Goal: Information Seeking & Learning: Learn about a topic

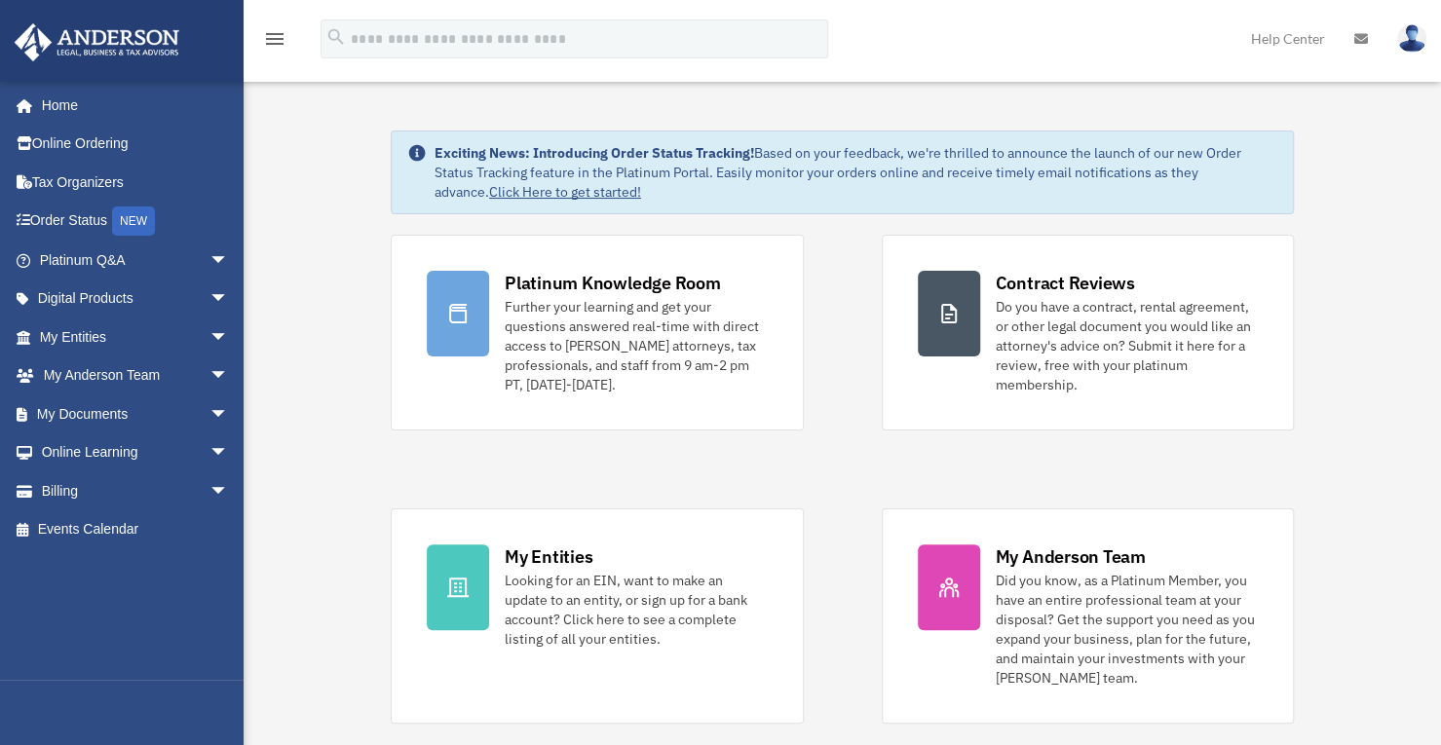
click at [637, 315] on div "Further your learning and get your questions answered real-time with direct acc…" at bounding box center [636, 345] width 263 height 97
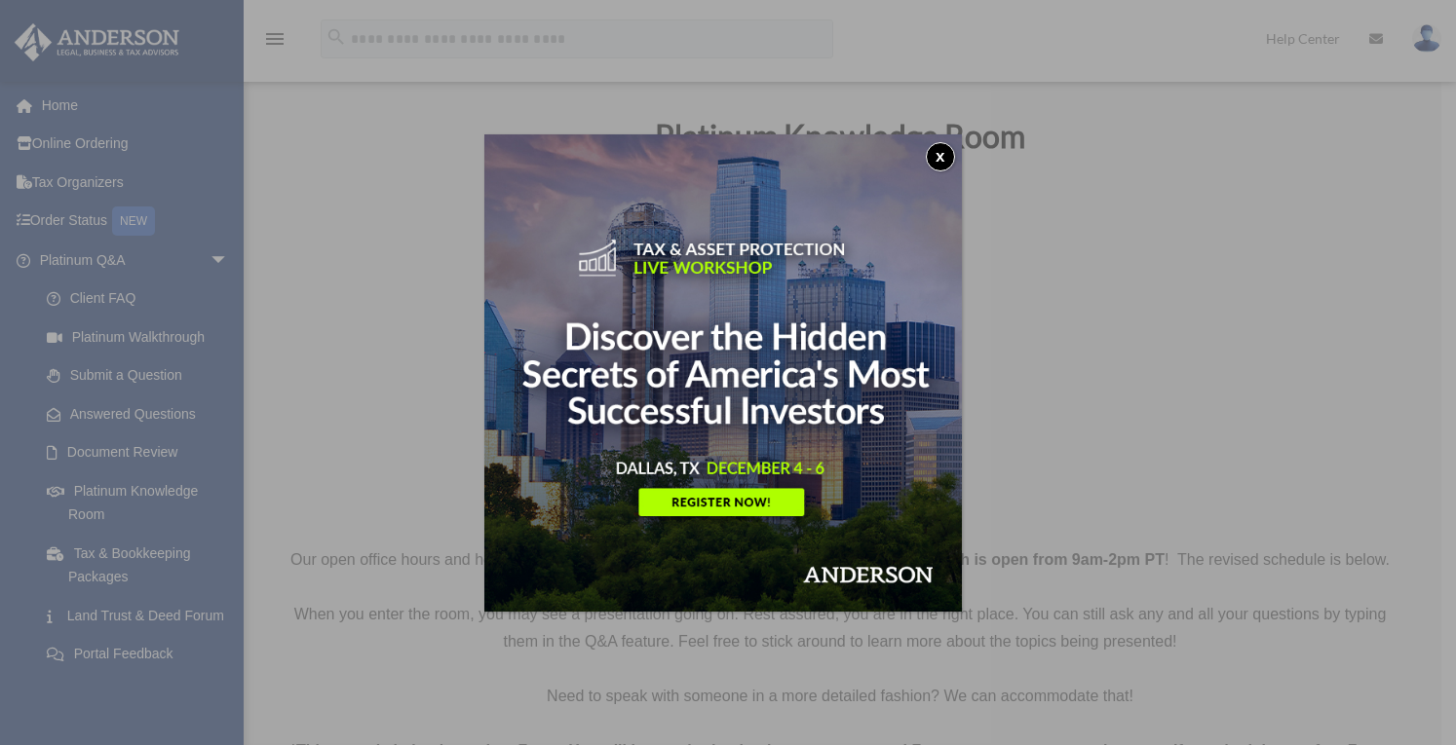
click at [948, 151] on button "x" at bounding box center [940, 156] width 29 height 29
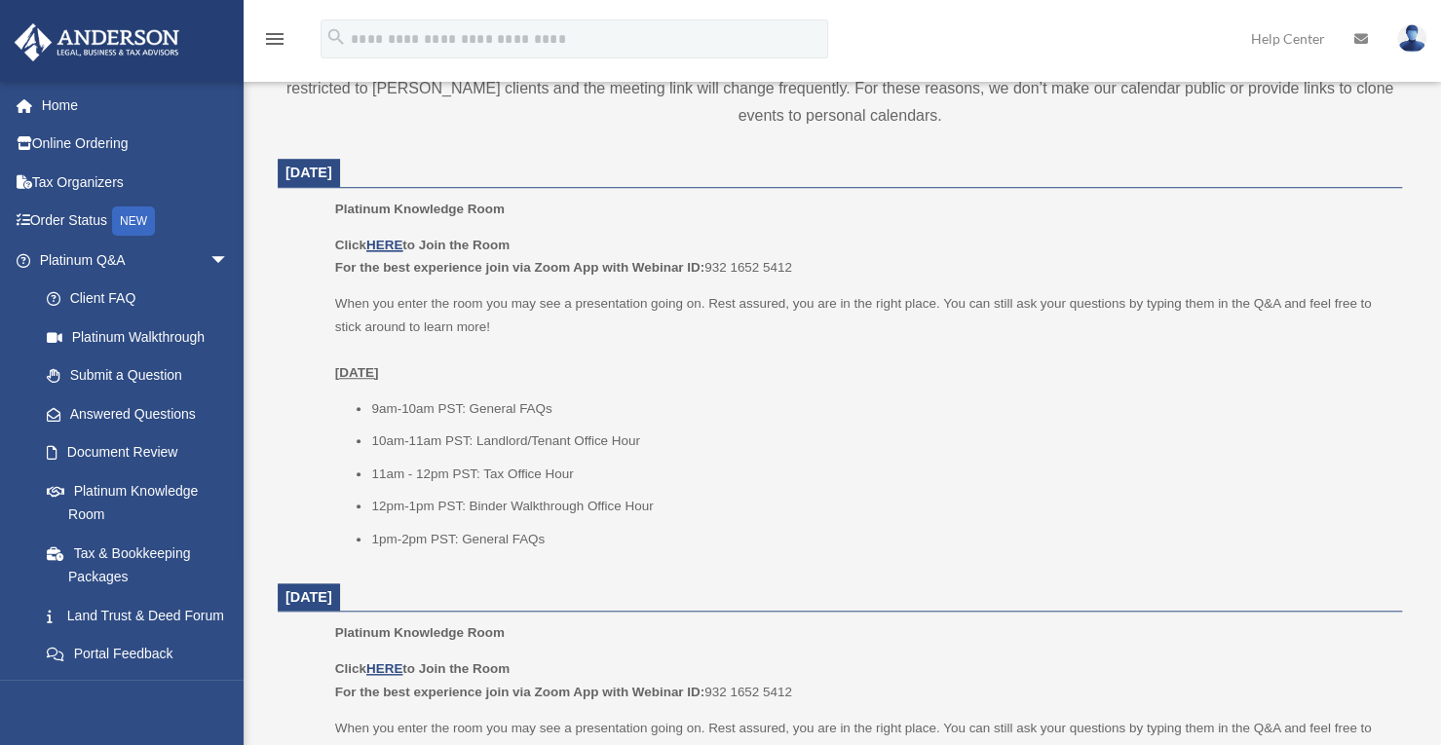
scroll to position [721, 0]
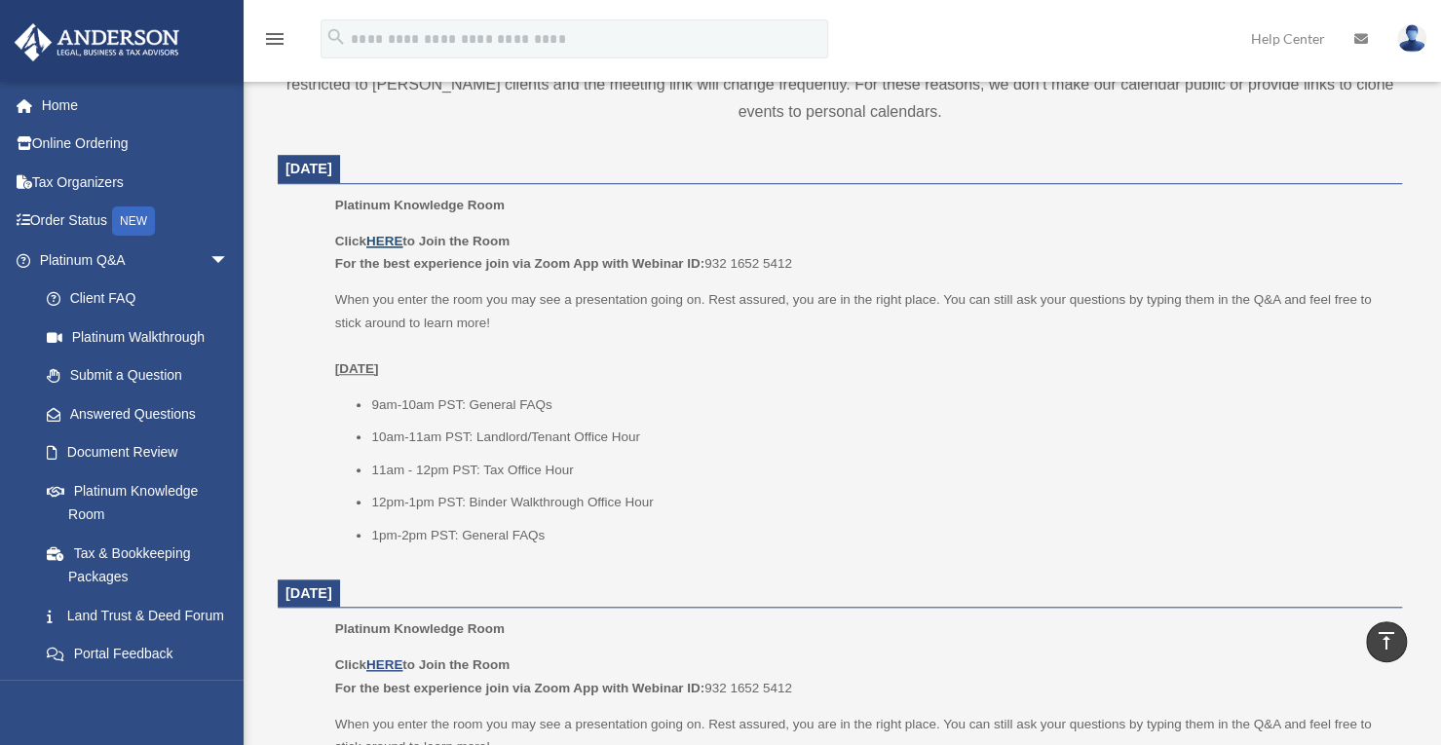
click at [394, 235] on u "HERE" at bounding box center [384, 241] width 36 height 15
